Goal: Navigation & Orientation: Find specific page/section

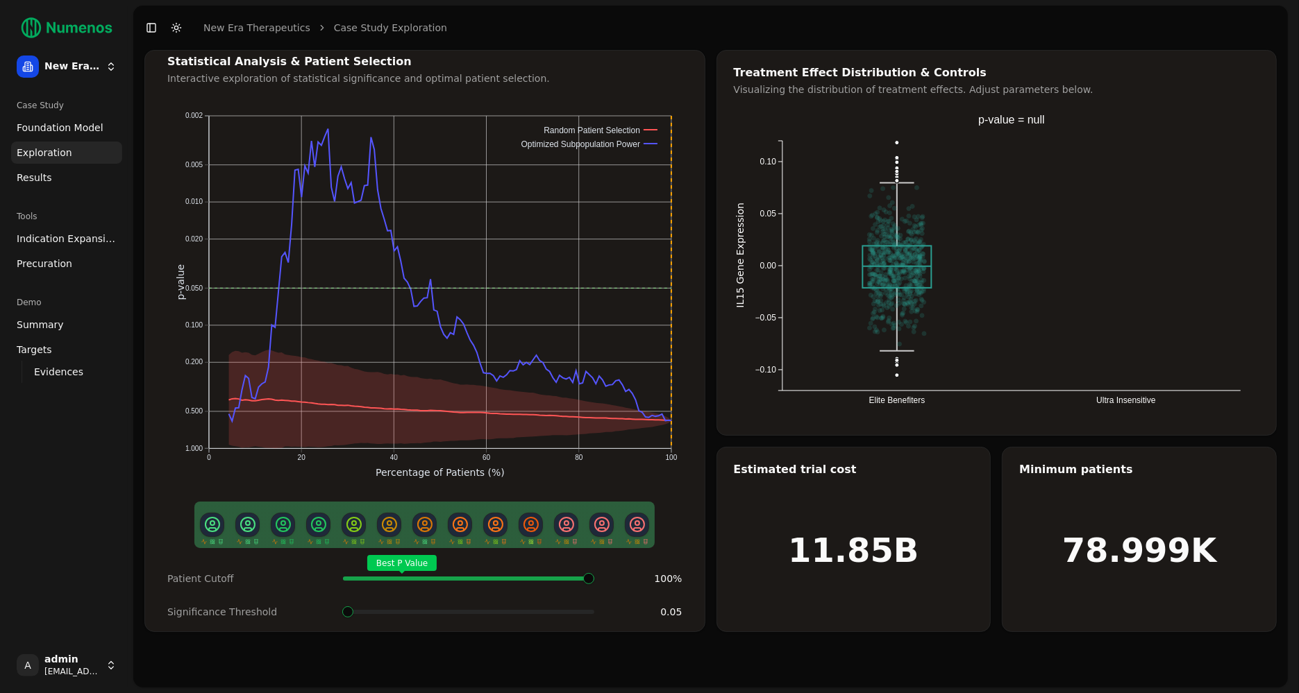
click at [47, 129] on span "Foundation Model" at bounding box center [60, 128] width 87 height 14
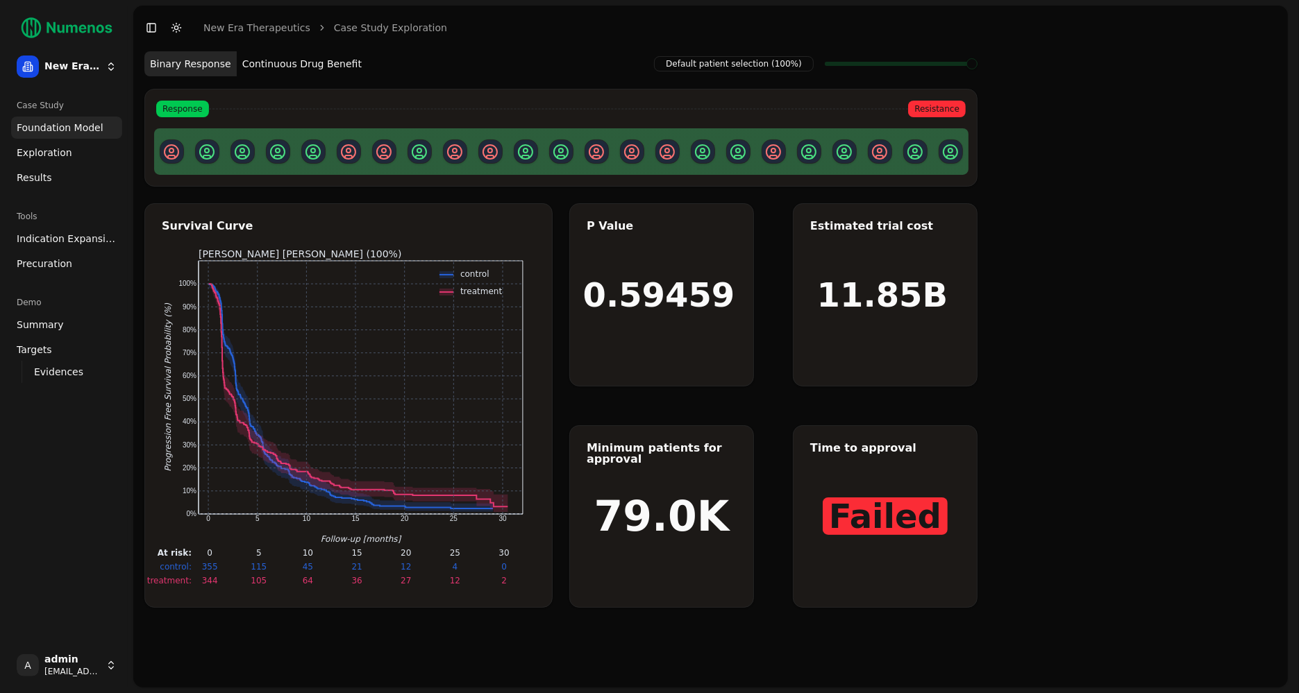
click at [47, 149] on span "Exploration" at bounding box center [45, 153] width 56 height 14
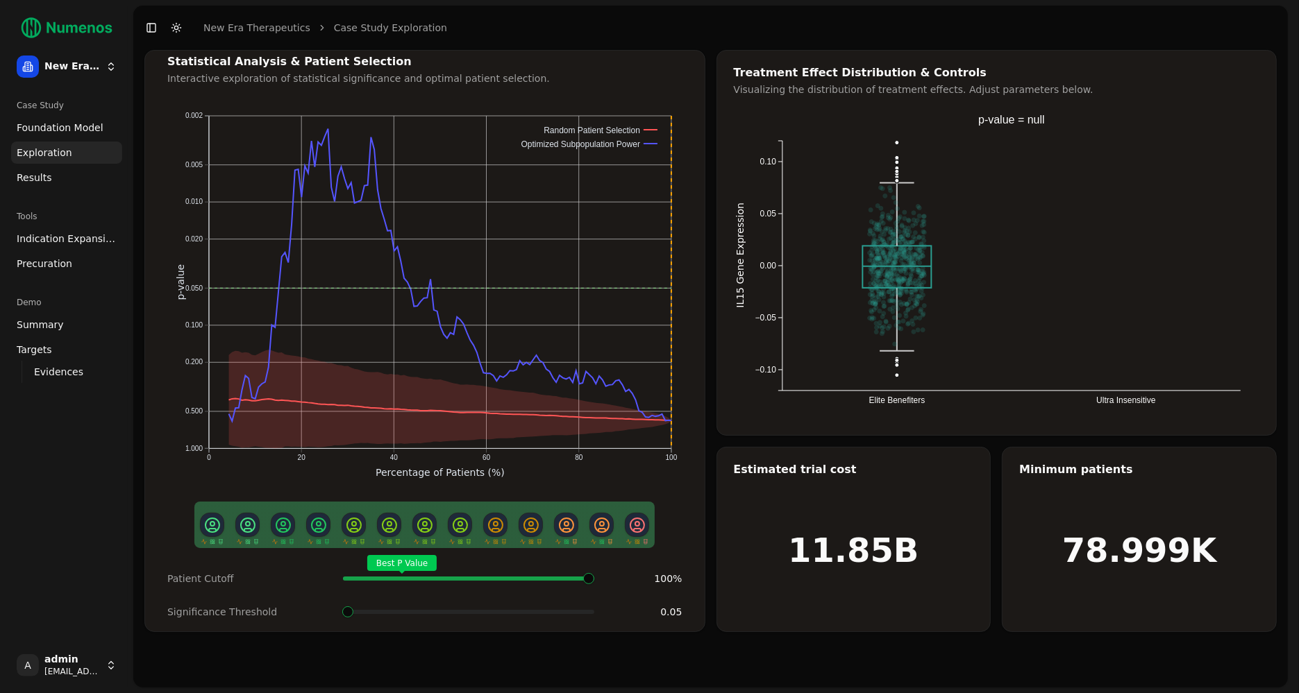
click at [42, 180] on span "Results" at bounding box center [34, 178] width 35 height 14
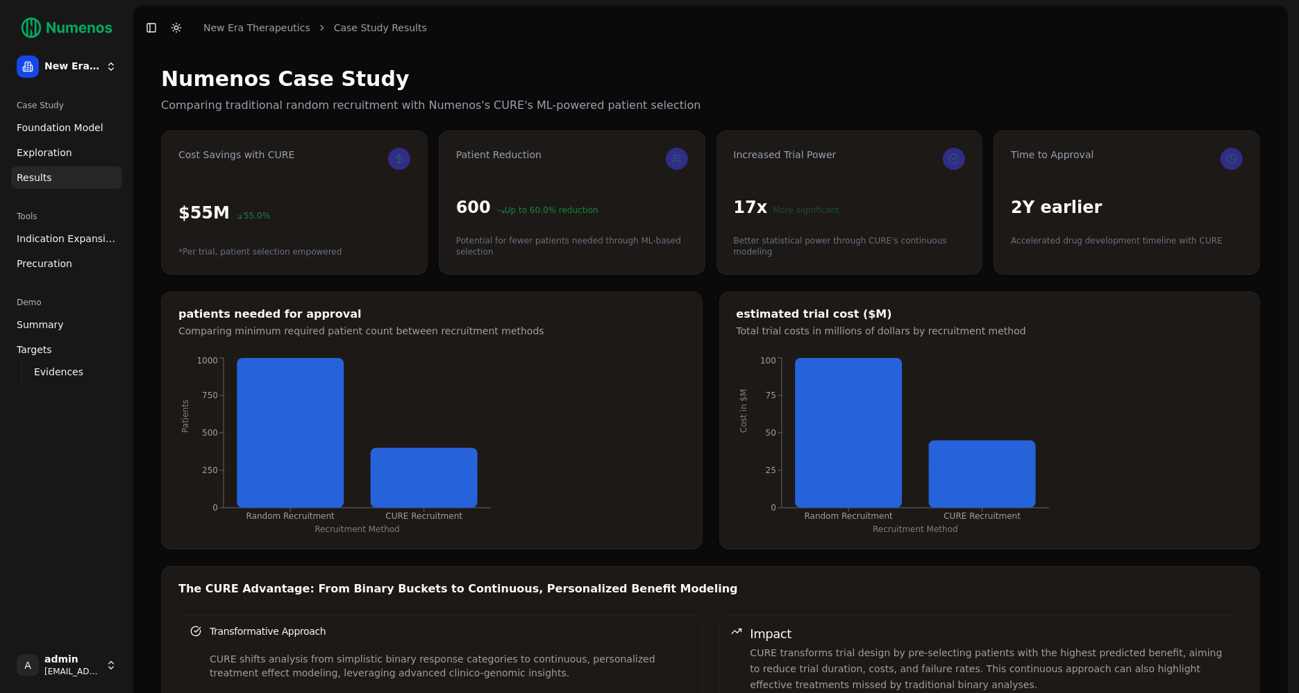
click at [51, 237] on span "Indication Expansion" at bounding box center [67, 239] width 100 height 14
